Goal: Navigation & Orientation: Find specific page/section

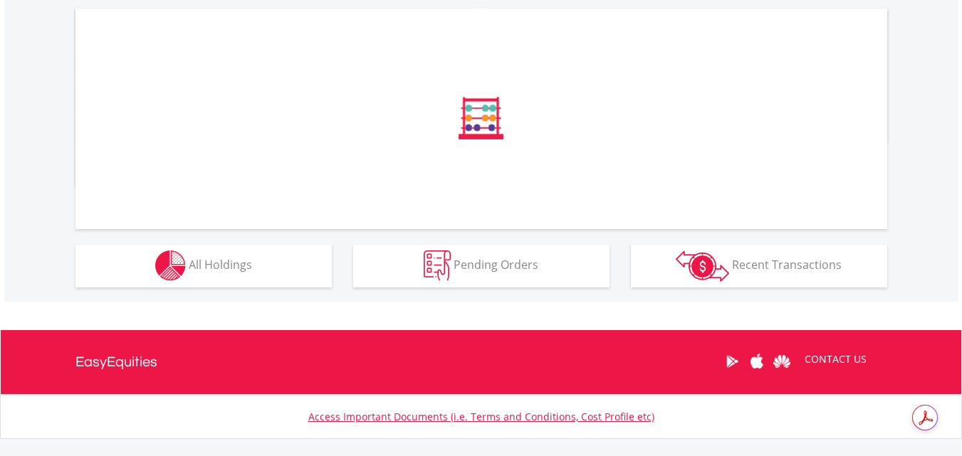
click at [241, 290] on div "﻿ Distribution Current Value Show All" at bounding box center [481, 134] width 954 height 336
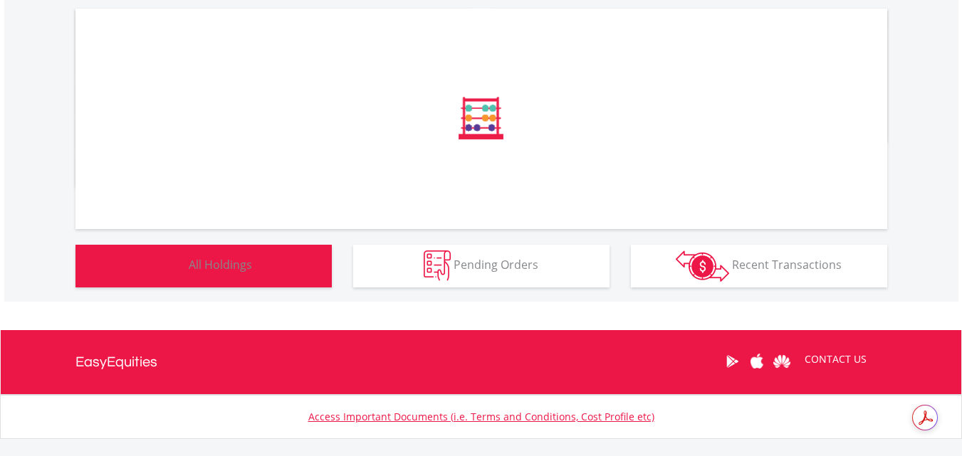
click at [249, 276] on button "Holdings All Holdings" at bounding box center [203, 266] width 256 height 43
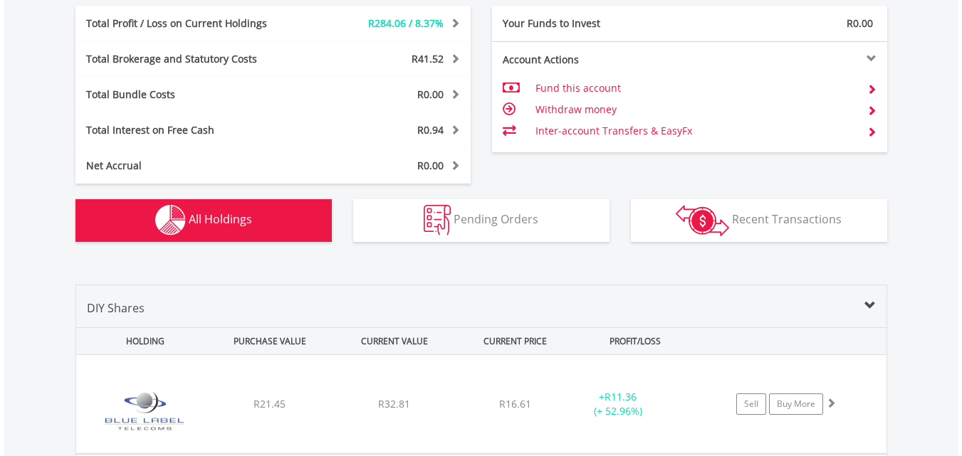
scroll to position [78, 0]
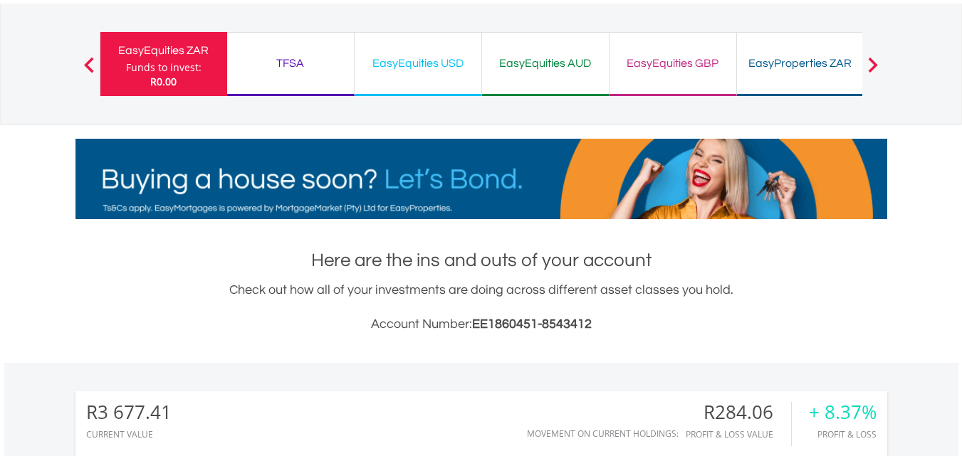
click at [276, 63] on div "TFSA" at bounding box center [291, 63] width 110 height 20
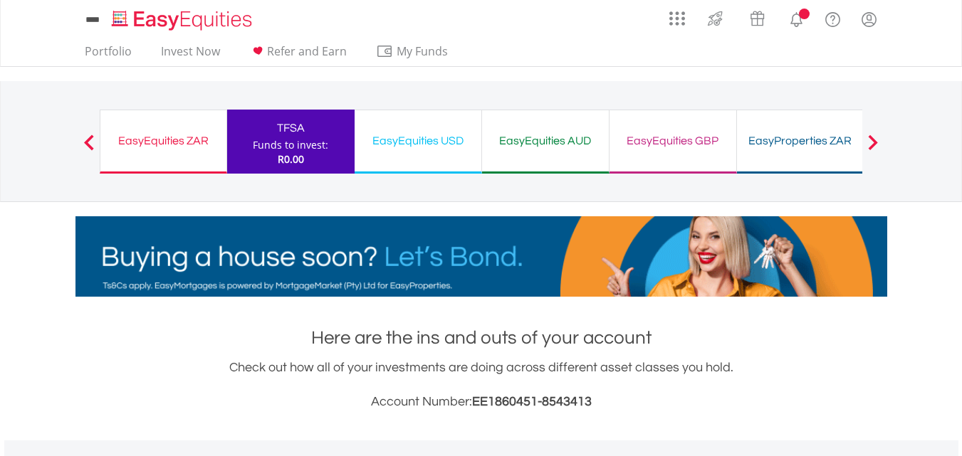
scroll to position [555, 0]
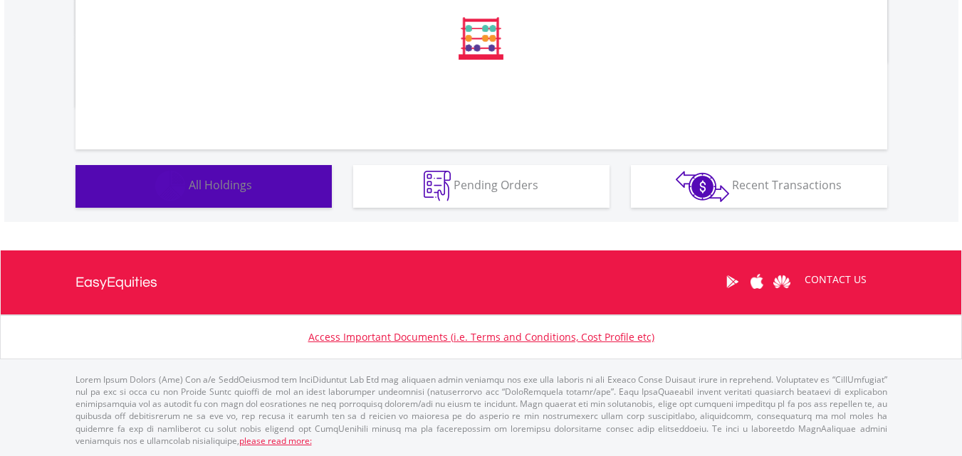
click at [259, 183] on button "Holdings All Holdings" at bounding box center [203, 186] width 256 height 43
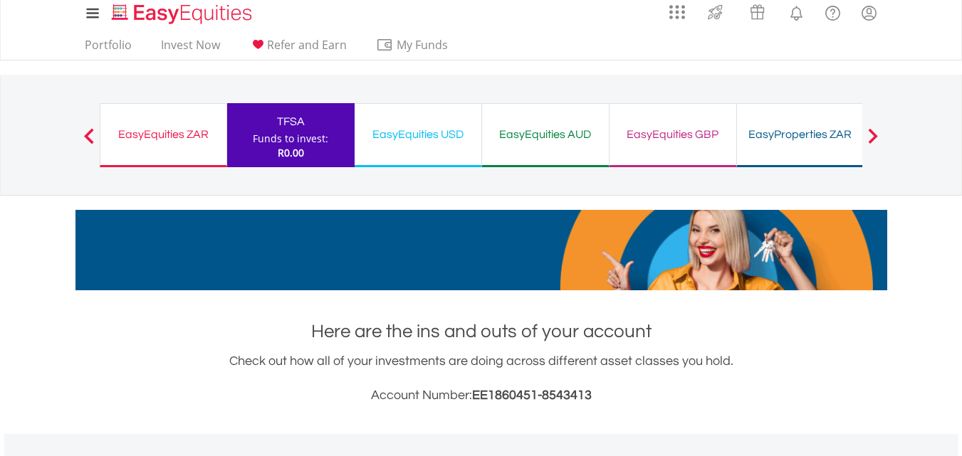
scroll to position [0, 0]
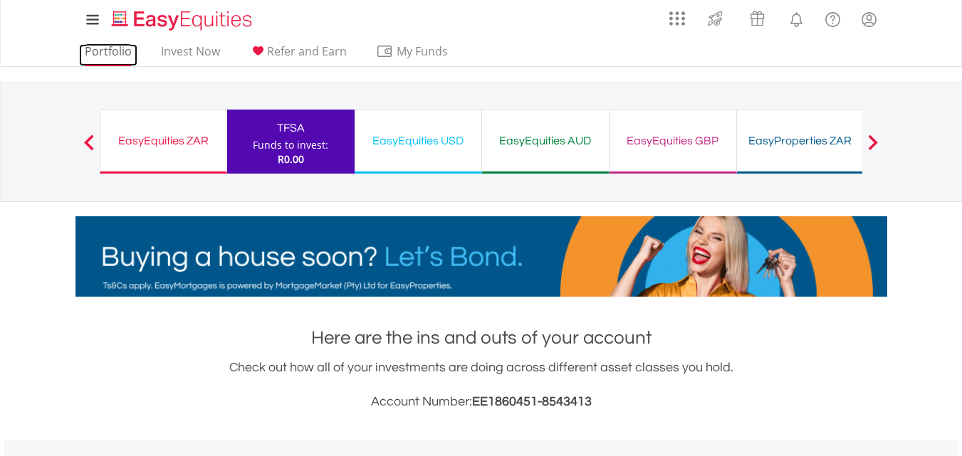
click at [117, 47] on link "Portfolio" at bounding box center [108, 55] width 58 height 22
